Goal: Entertainment & Leisure: Consume media (video, audio)

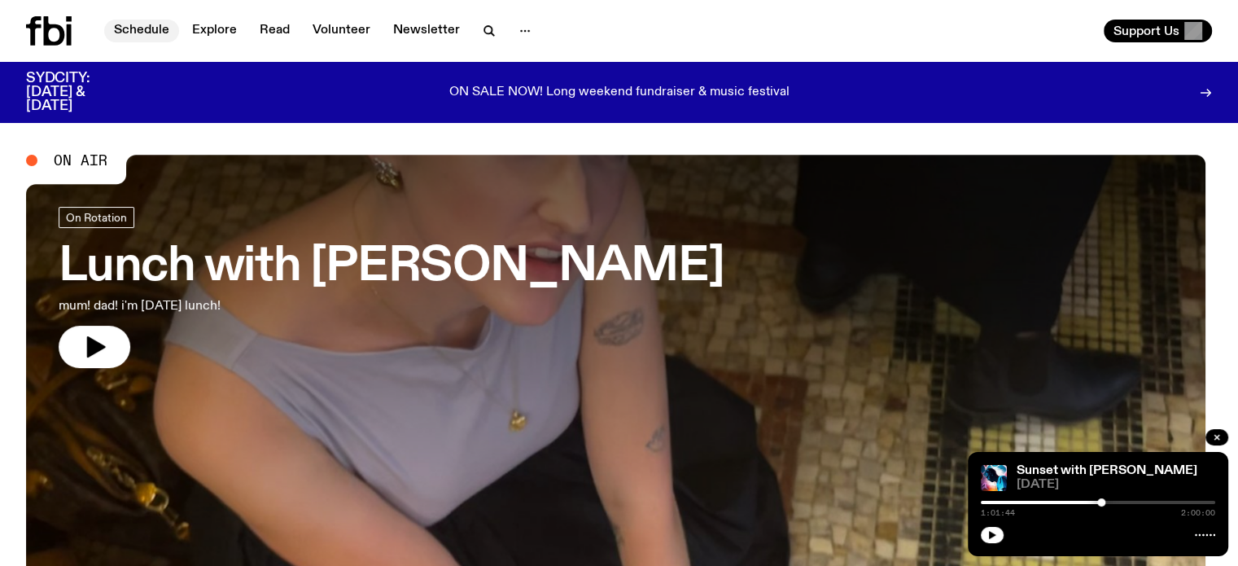
click at [134, 25] on link "Schedule" at bounding box center [141, 31] width 75 height 23
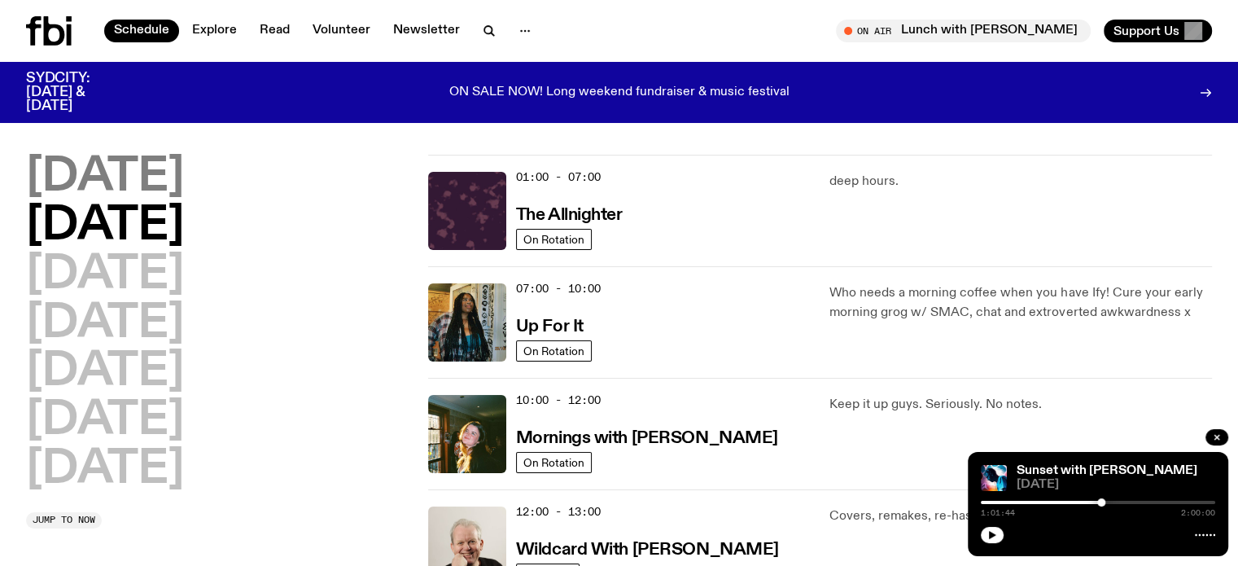
click at [162, 178] on h2 "[DATE]" at bounding box center [105, 178] width 158 height 46
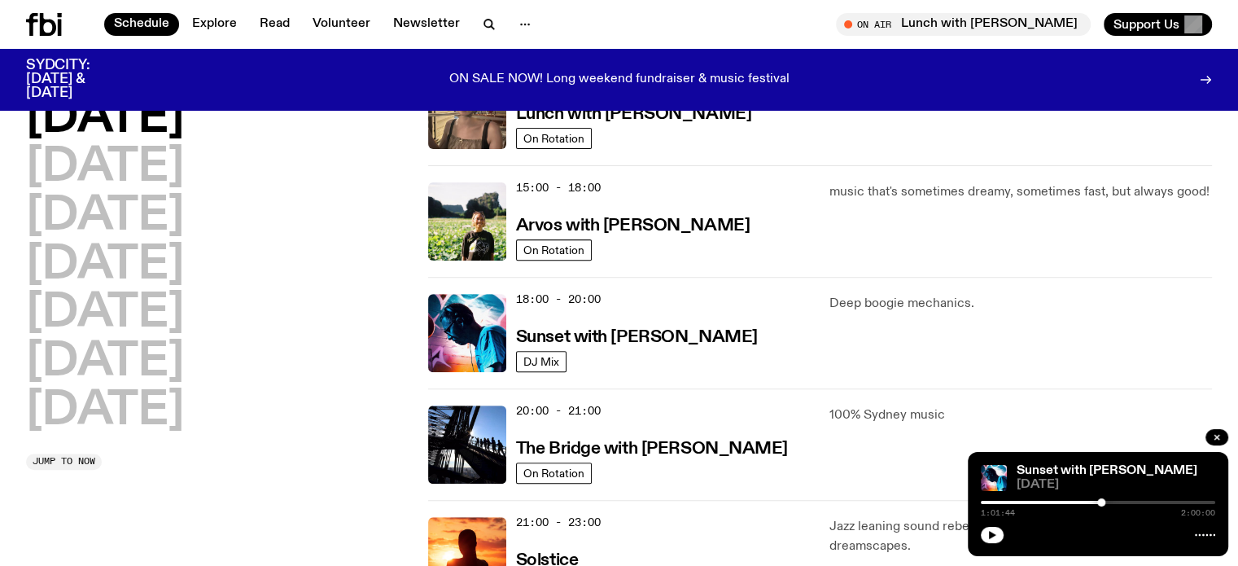
scroll to position [697, 0]
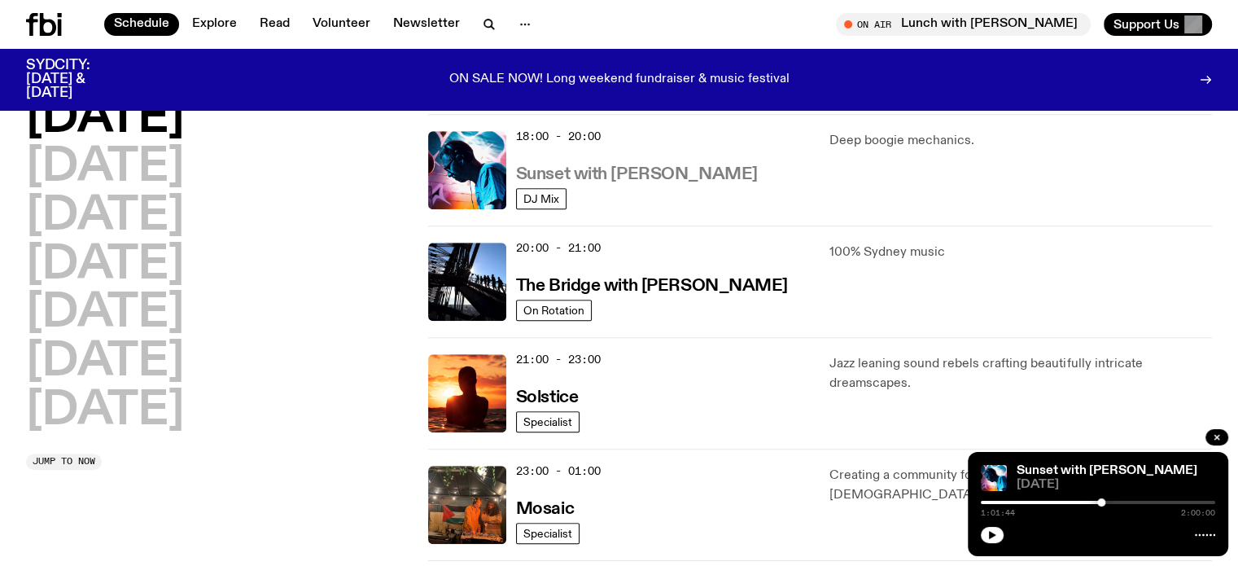
click at [602, 169] on h3 "Sunset with [PERSON_NAME]" at bounding box center [637, 174] width 242 height 17
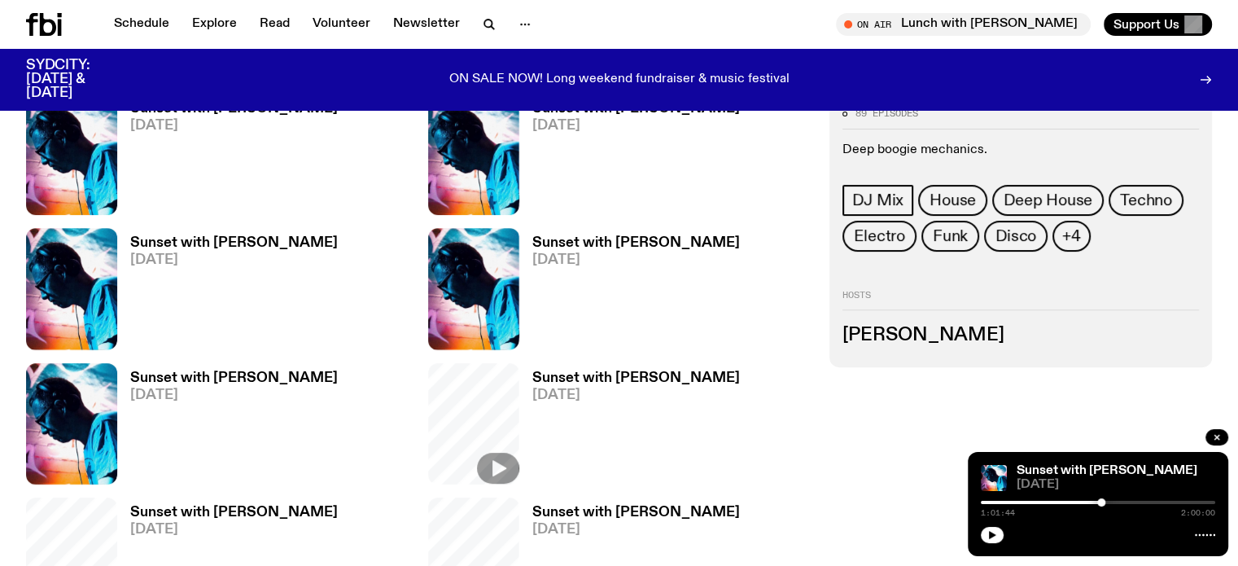
scroll to position [638, 0]
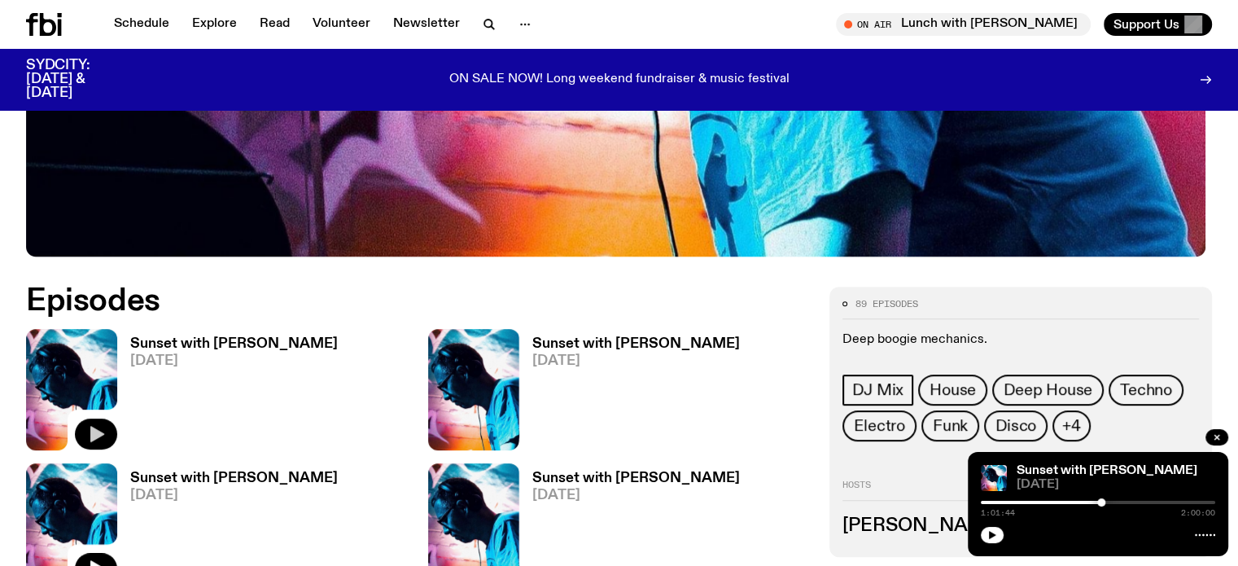
click at [104, 441] on button "button" at bounding box center [96, 433] width 42 height 31
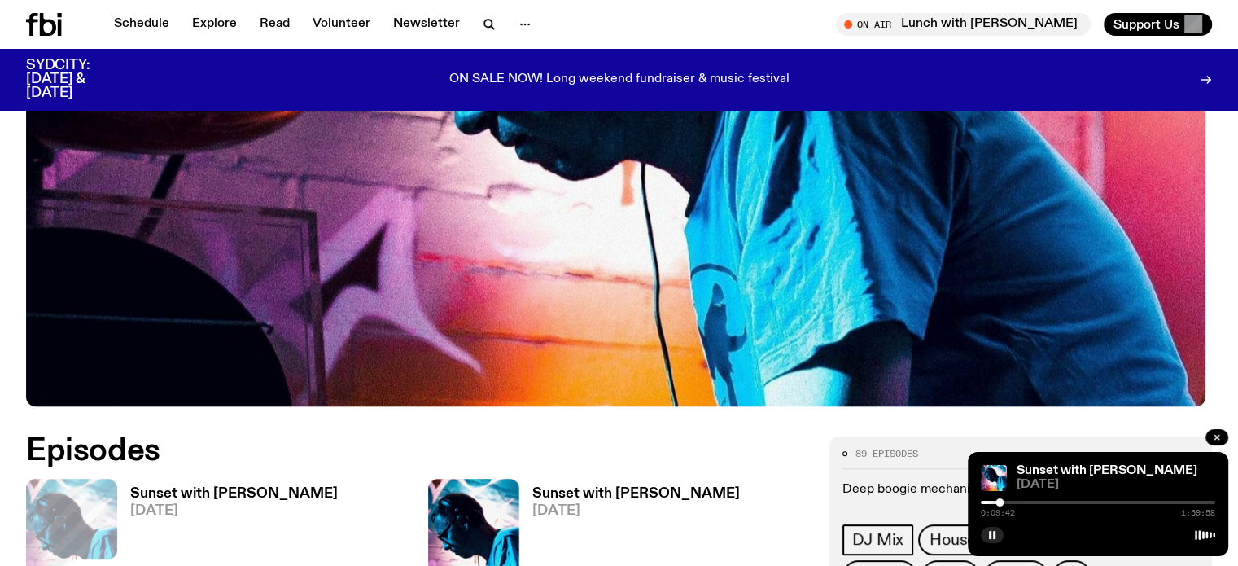
scroll to position [896, 0]
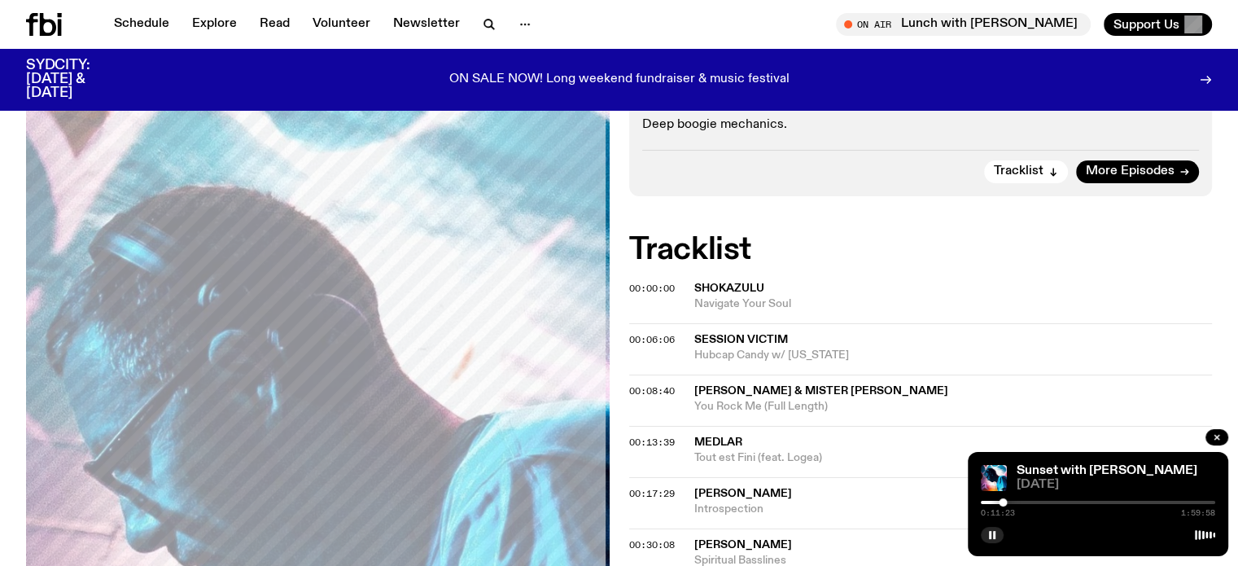
scroll to position [476, 0]
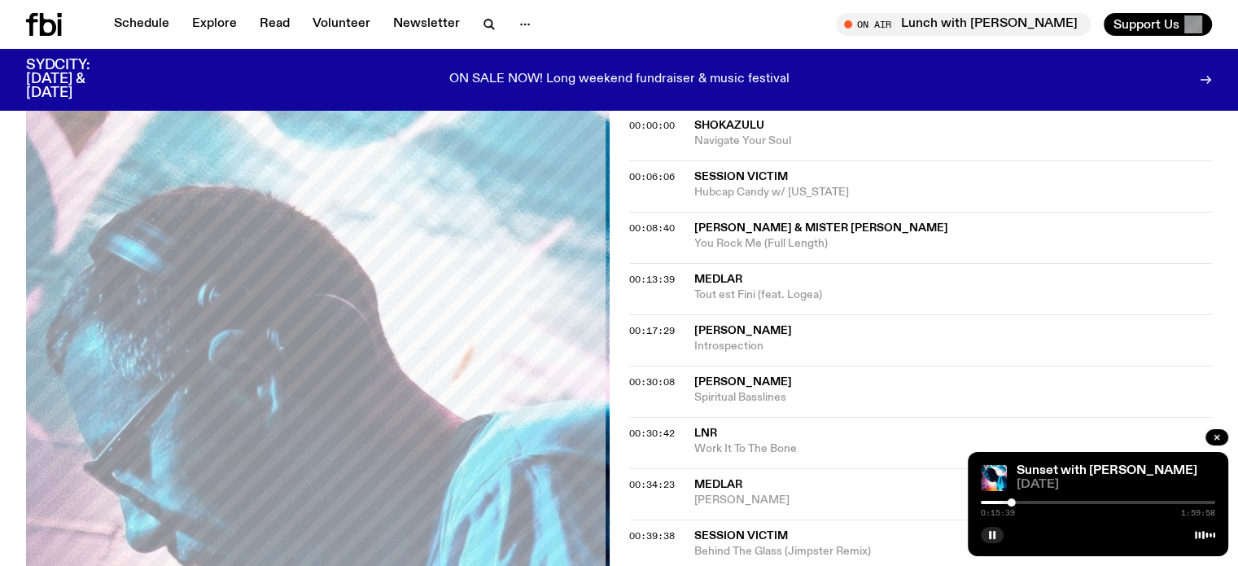
click at [742, 288] on span "Tout est Fini (feat. Logea)" at bounding box center [953, 294] width 519 height 15
click at [993, 533] on rect "button" at bounding box center [994, 535] width 2 height 8
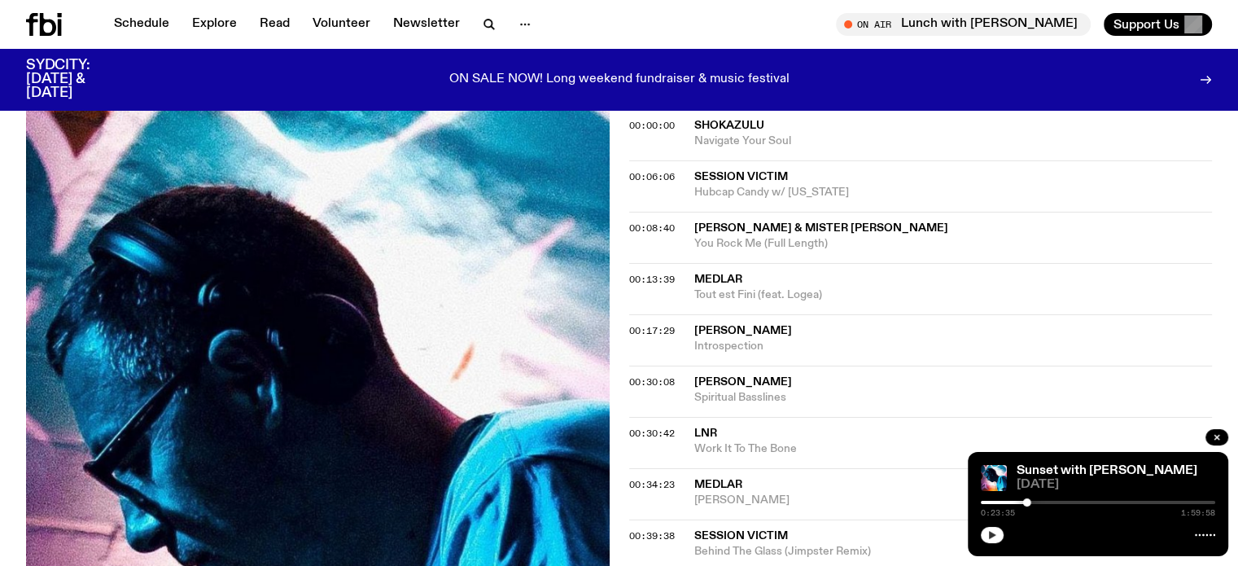
click at [995, 530] on icon "button" at bounding box center [993, 535] width 10 height 10
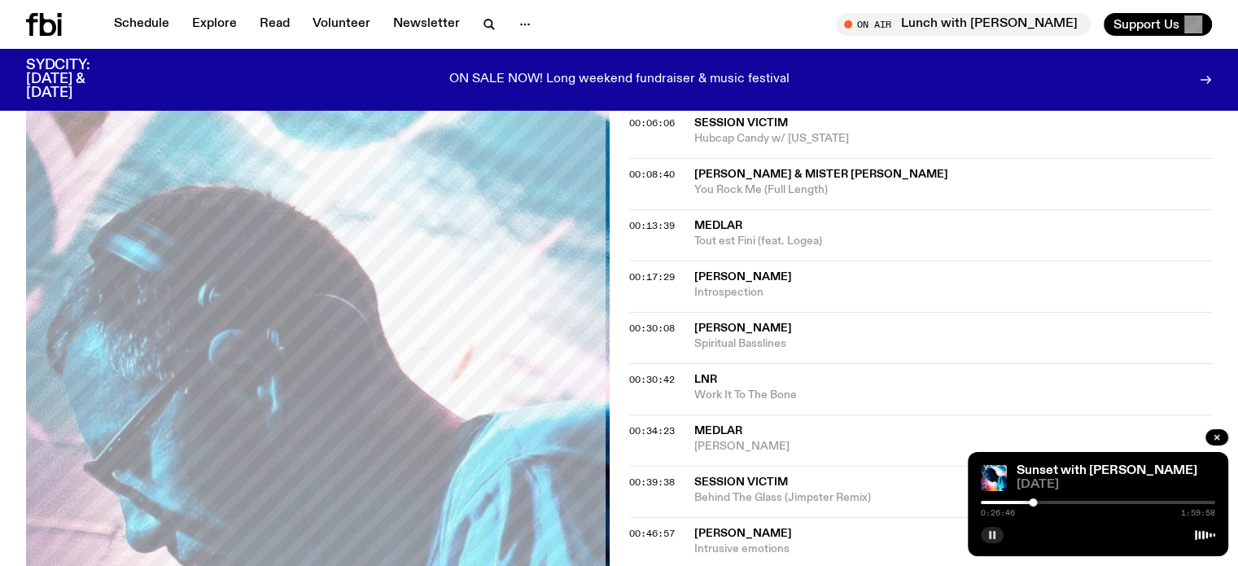
scroll to position [558, 0]
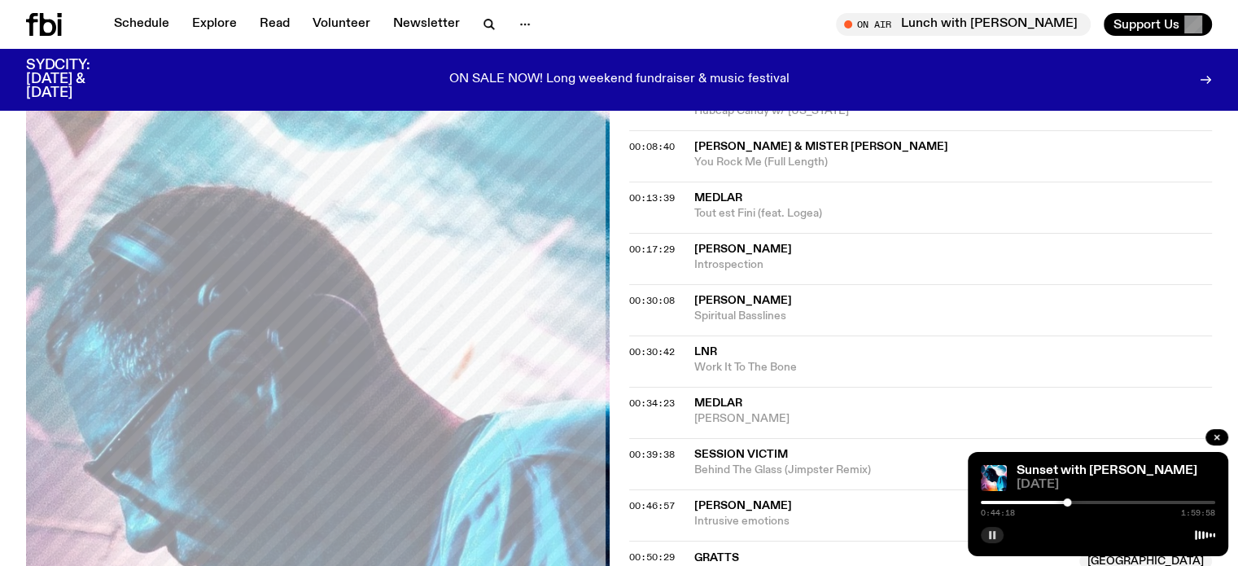
click at [988, 537] on icon "button" at bounding box center [993, 535] width 10 height 10
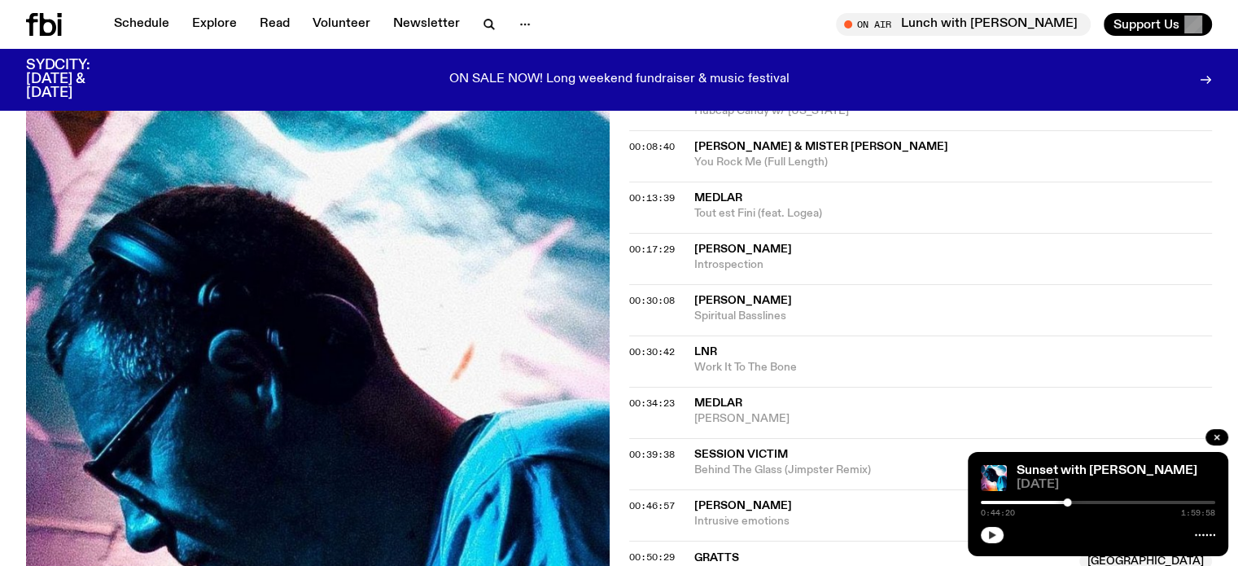
click at [993, 537] on icon "button" at bounding box center [993, 535] width 10 height 10
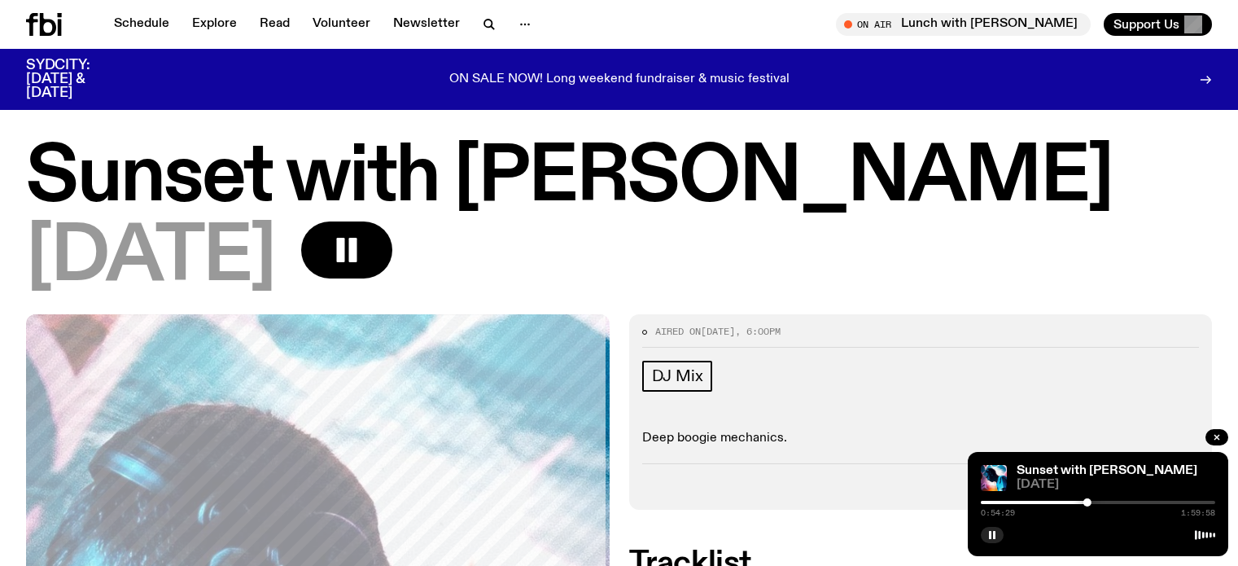
scroll to position [558, 0]
